Goal: Information Seeking & Learning: Learn about a topic

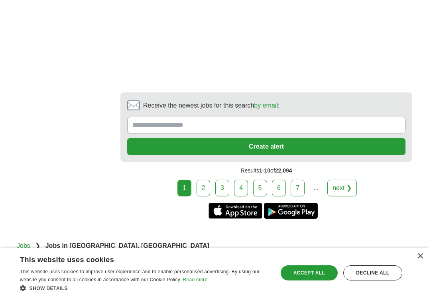
scroll to position [1753, 0]
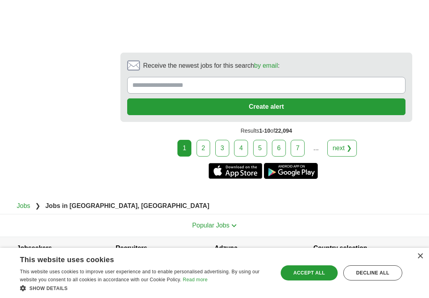
click at [204, 157] on link "2" at bounding box center [203, 148] width 14 height 17
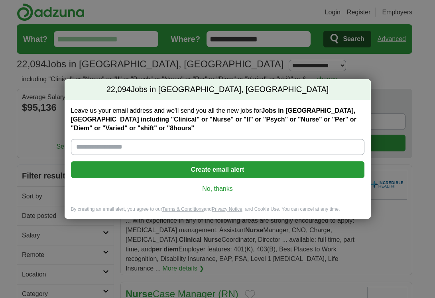
drag, startPoint x: 212, startPoint y: 196, endPoint x: 207, endPoint y: 194, distance: 4.9
click at [212, 196] on div "Leave us your email address and we'll send you all the new jobs for Jobs in San…" at bounding box center [218, 153] width 306 height 106
click at [222, 189] on link "No, thanks" at bounding box center [217, 188] width 281 height 9
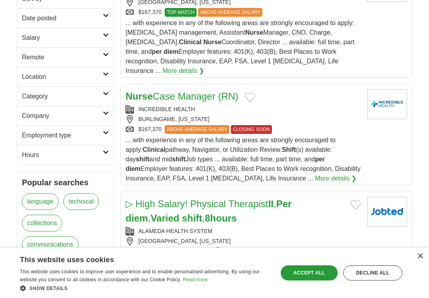
scroll to position [199, 0]
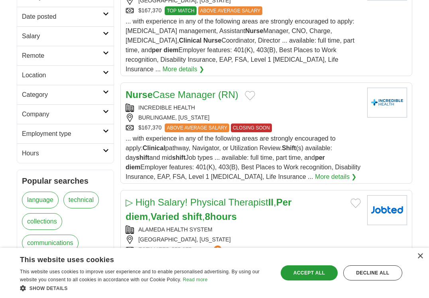
click at [100, 133] on h2 "Employment type" at bounding box center [62, 134] width 81 height 10
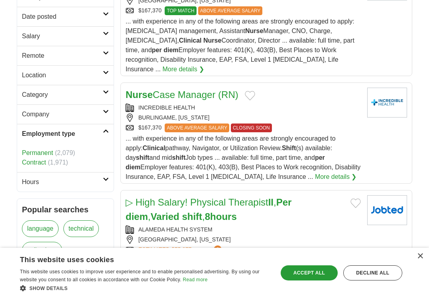
click at [100, 133] on h2 "Employment type" at bounding box center [62, 134] width 81 height 10
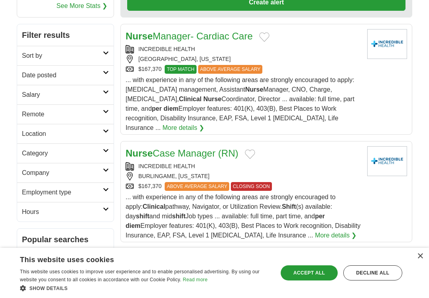
scroll to position [40, 0]
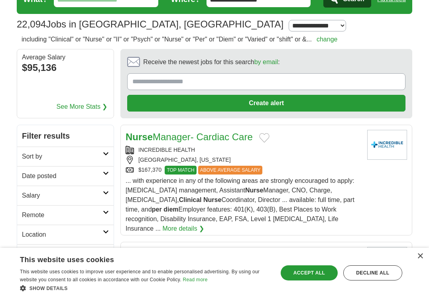
click at [77, 153] on h2 "Sort by" at bounding box center [62, 157] width 81 height 10
click at [78, 153] on h2 "Sort by" at bounding box center [62, 157] width 81 height 10
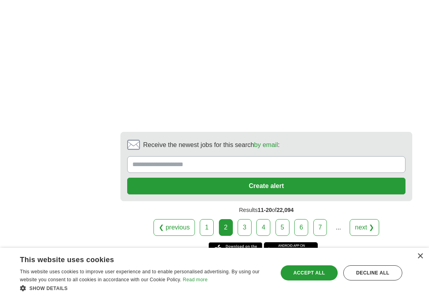
scroll to position [1474, 0]
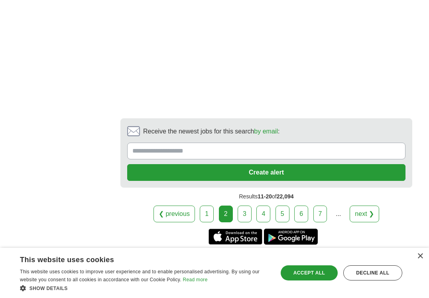
click at [243, 206] on link "3" at bounding box center [244, 214] width 14 height 17
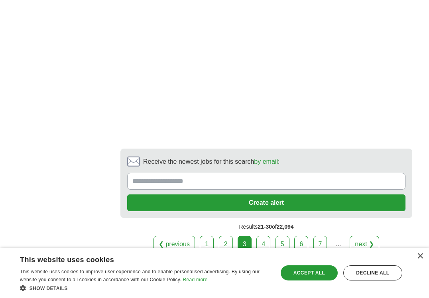
scroll to position [1793, 0]
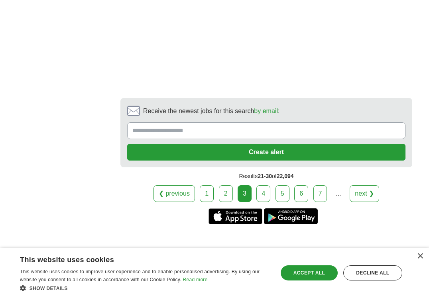
click at [262, 185] on link "4" at bounding box center [263, 193] width 14 height 17
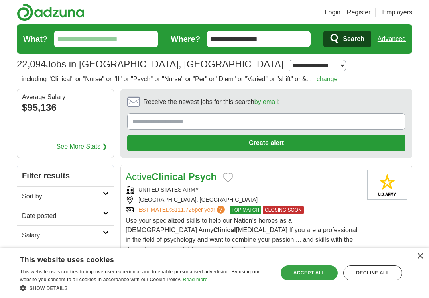
drag, startPoint x: 307, startPoint y: 272, endPoint x: 304, endPoint y: 268, distance: 4.3
click at [307, 271] on div "Accept all" at bounding box center [309, 272] width 57 height 15
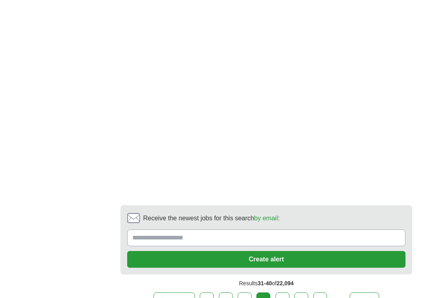
scroll to position [1520, 0]
